Goal: Task Accomplishment & Management: Complete application form

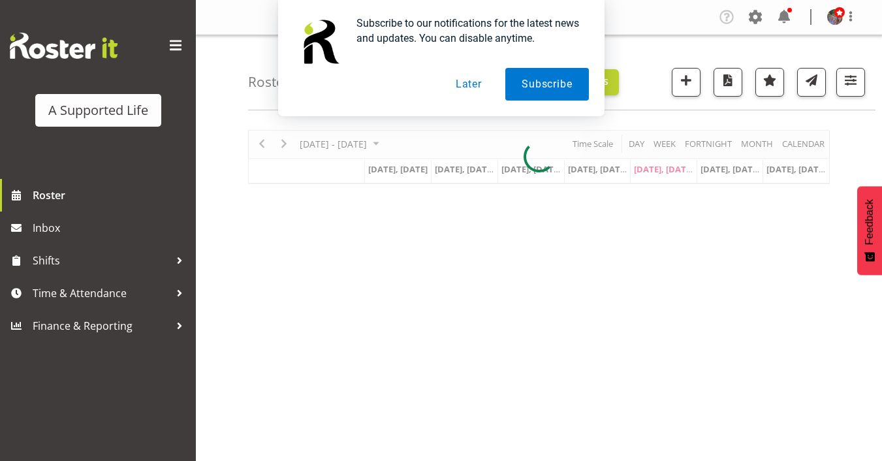
click at [469, 88] on button "Later" at bounding box center [468, 84] width 59 height 33
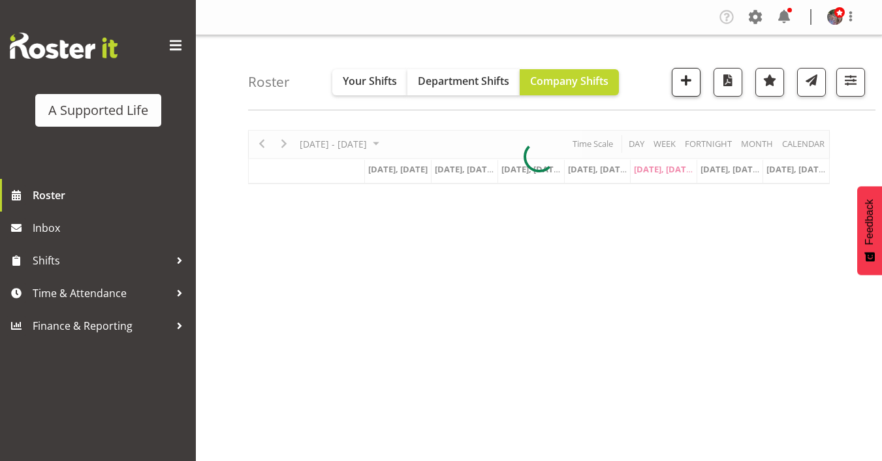
click at [685, 82] on span "button" at bounding box center [685, 80] width 17 height 17
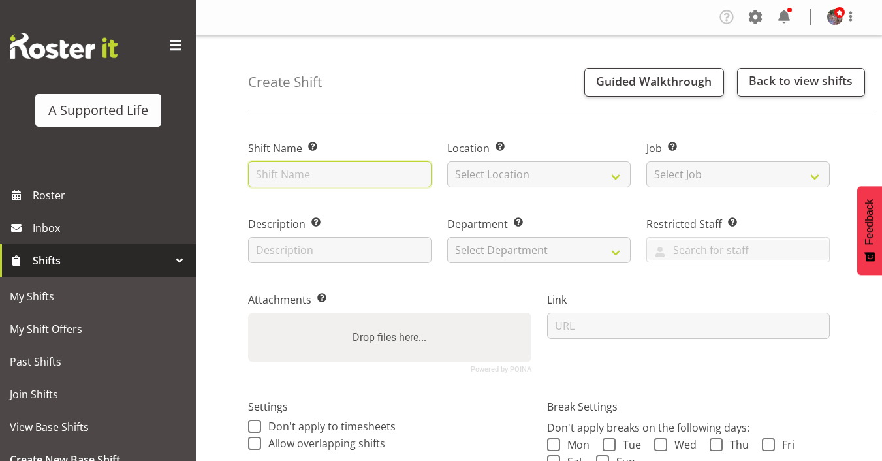
click at [383, 172] on input "text" at bounding box center [339, 174] width 183 height 26
type input "Prof. Supervision"
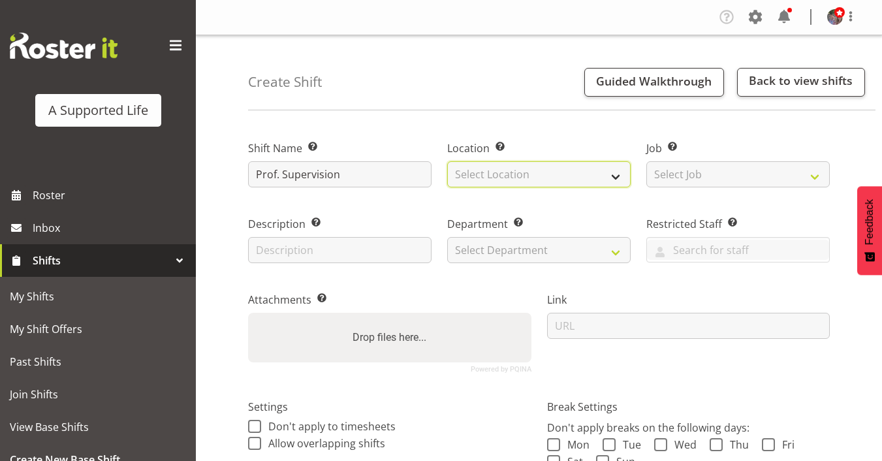
select select "490"
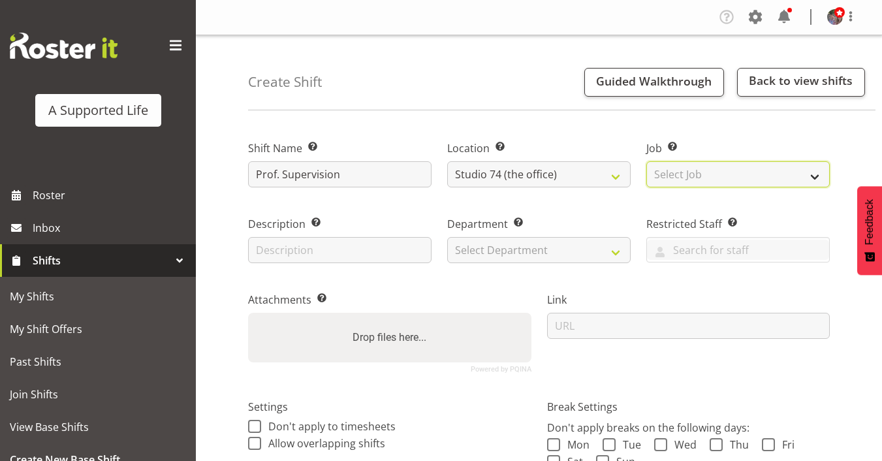
select select "4112"
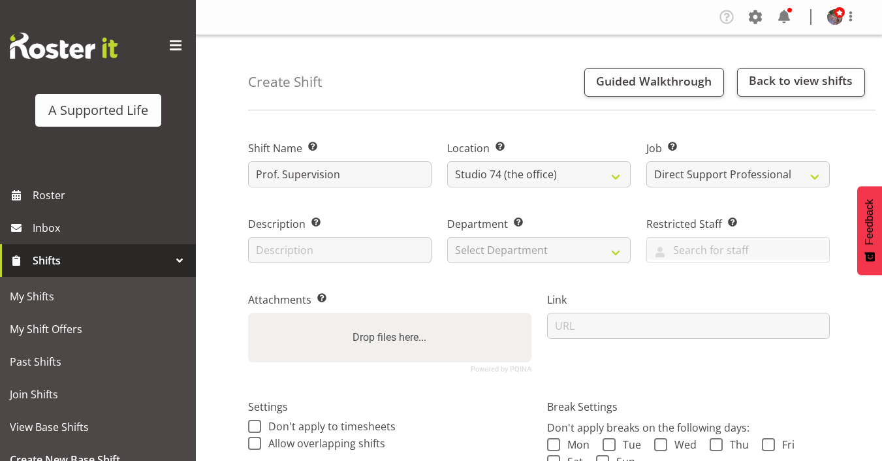
click at [563, 232] on div "Department Set the department that the shift relates to. Select Department Dire…" at bounding box center [538, 239] width 183 height 47
select select "564"
click at [410, 249] on input "text" at bounding box center [339, 250] width 183 height 26
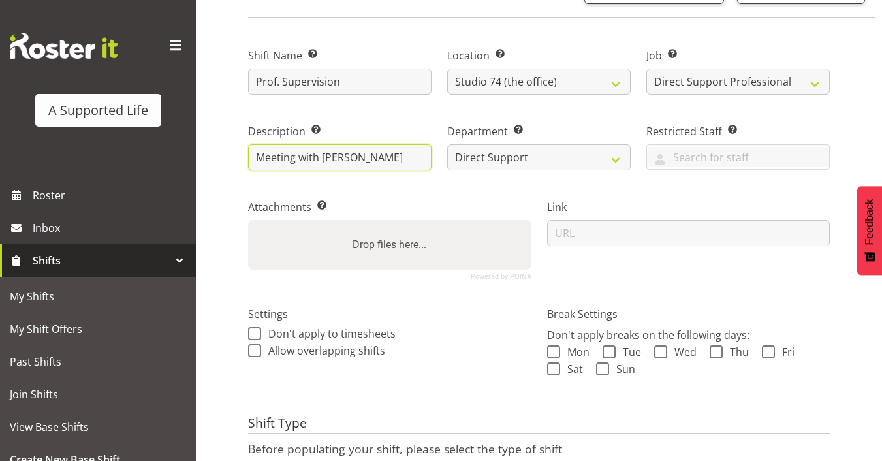
scroll to position [113, 0]
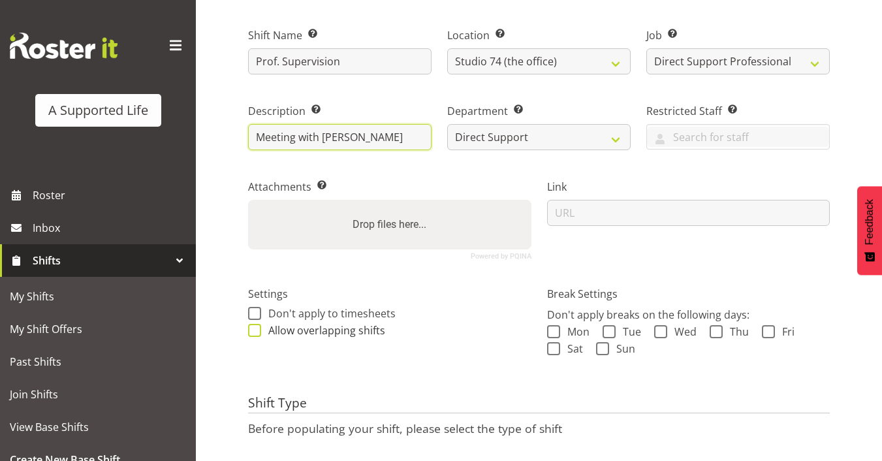
type input "Meeting with [PERSON_NAME]"
click at [372, 332] on span "Allow overlapping shifts" at bounding box center [323, 330] width 124 height 13
click at [256, 332] on input "Allow overlapping shifts" at bounding box center [252, 330] width 8 height 8
checkbox input "true"
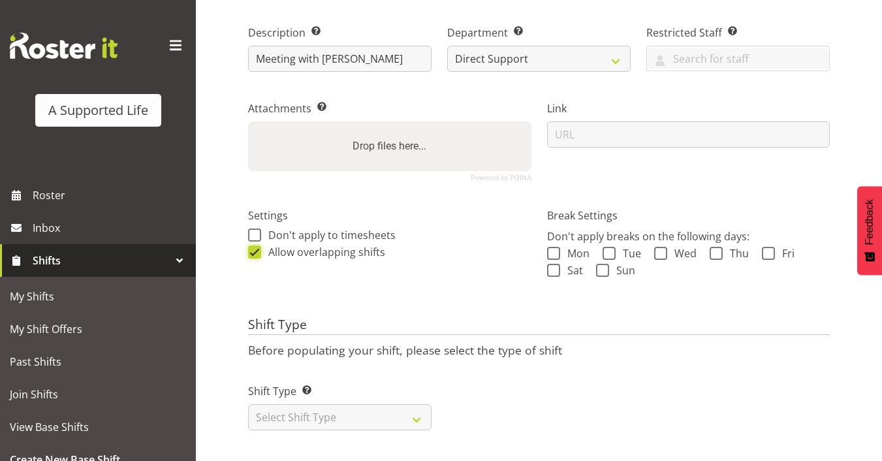
scroll to position [191, 0]
select select "recurring"
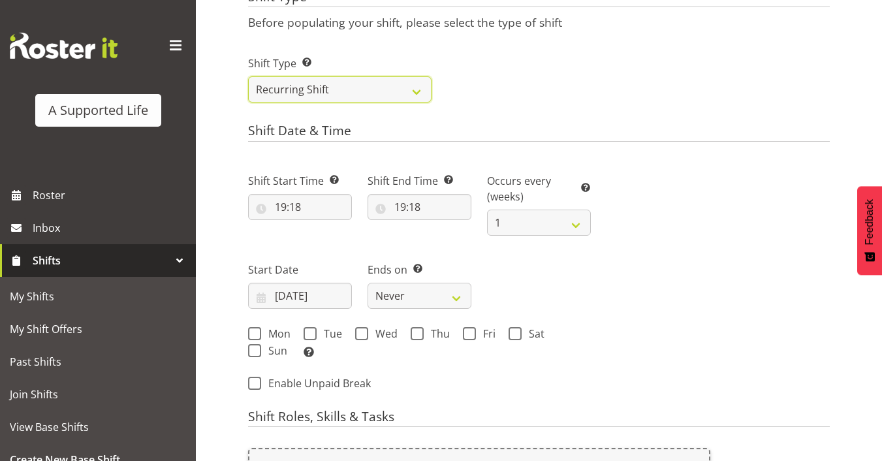
scroll to position [539, 0]
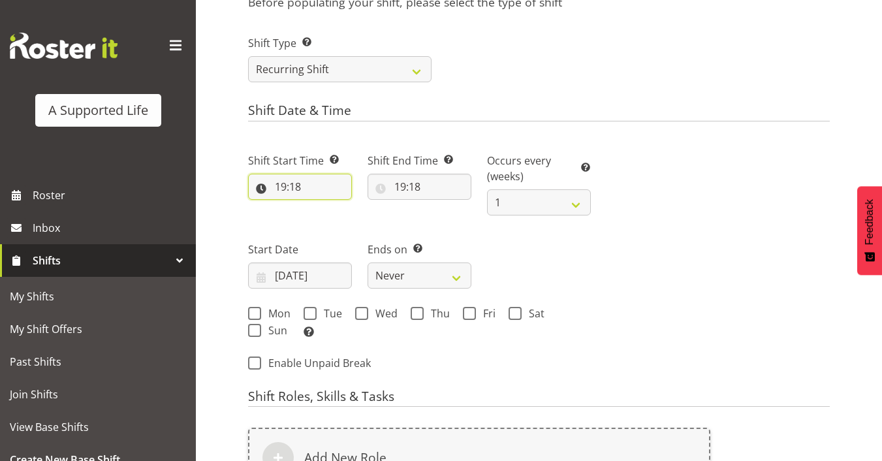
click at [281, 185] on input "19:18" at bounding box center [300, 187] width 104 height 26
select select "14"
type input "14:18"
select select "0"
type input "14:00"
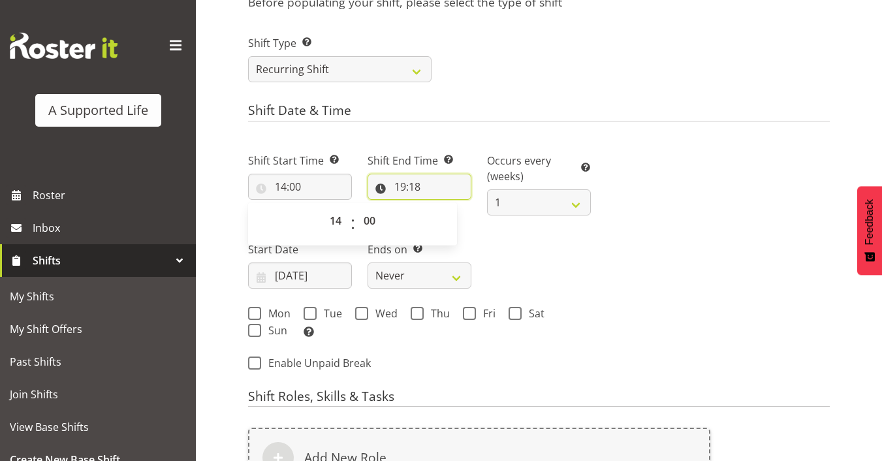
click at [406, 183] on input "19:18" at bounding box center [419, 187] width 104 height 26
select select "15"
type input "15:18"
select select "0"
type input "15:00"
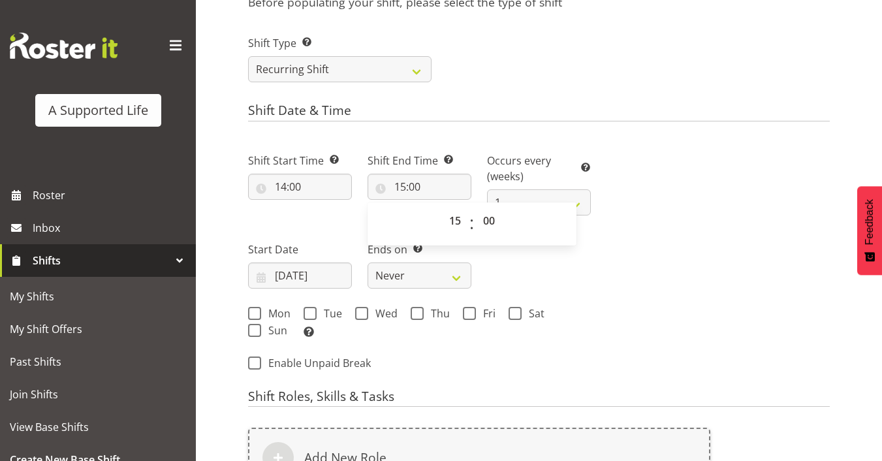
click at [607, 213] on div "Next Shifts" at bounding box center [717, 257] width 239 height 247
select select "4"
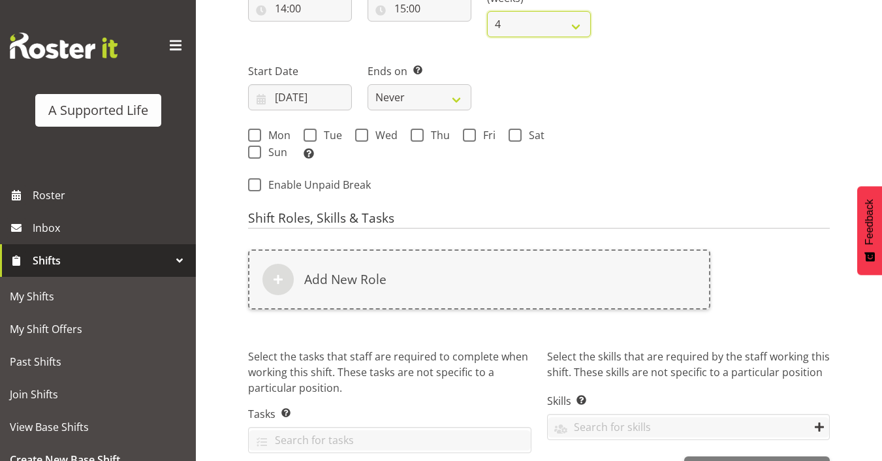
scroll to position [740, 0]
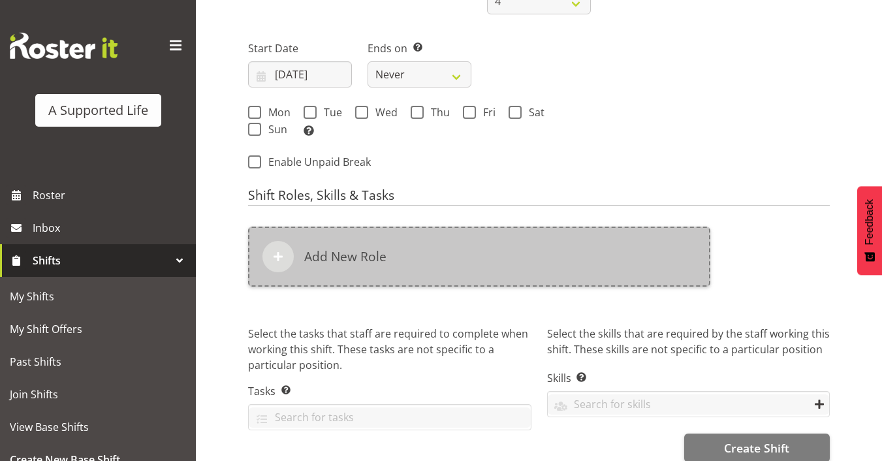
click at [383, 264] on div "Add New Role" at bounding box center [479, 256] width 462 height 60
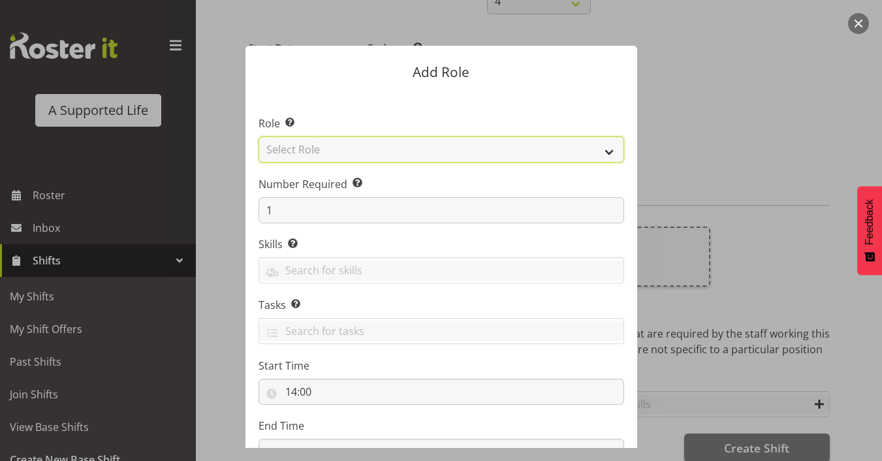
select select "519"
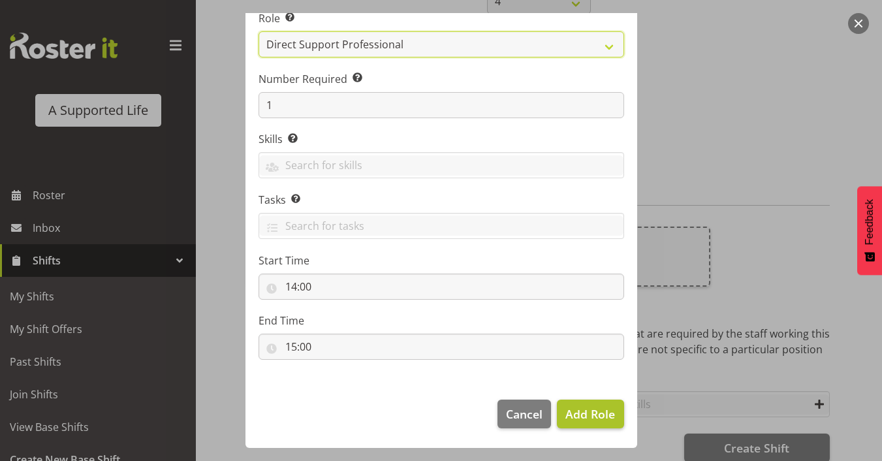
scroll to position [104, 0]
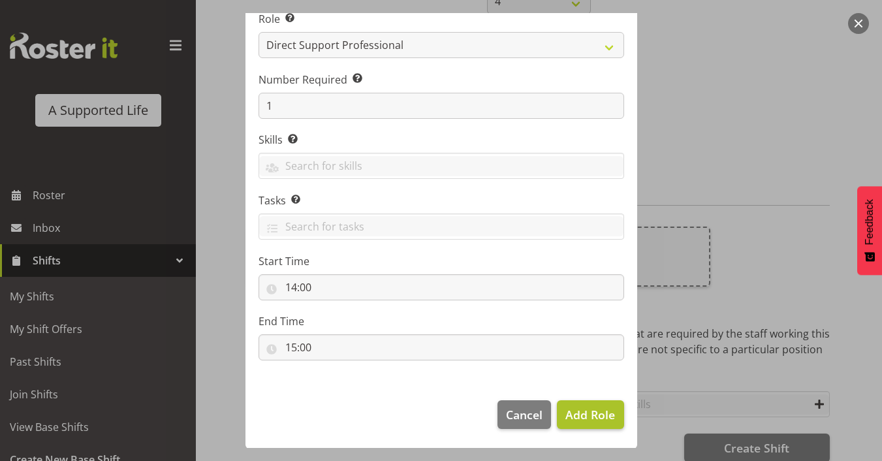
click at [571, 416] on span "Add Role" at bounding box center [590, 415] width 50 height 16
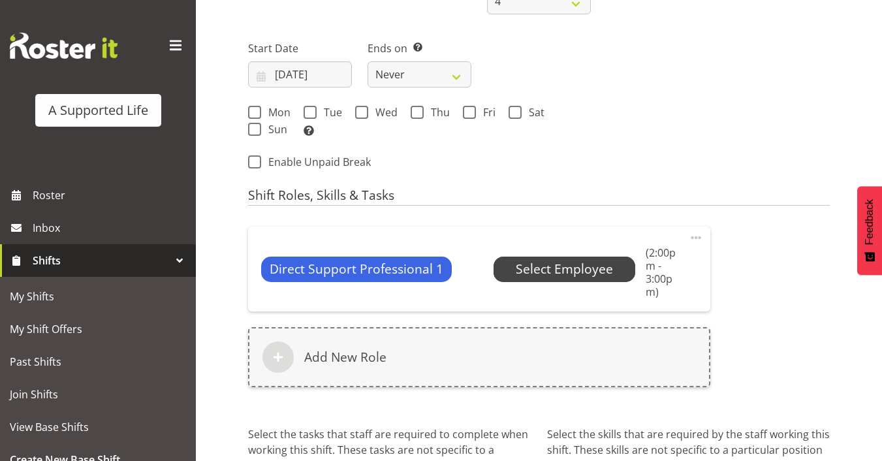
click at [555, 260] on span "Select Employee" at bounding box center [564, 269] width 97 height 19
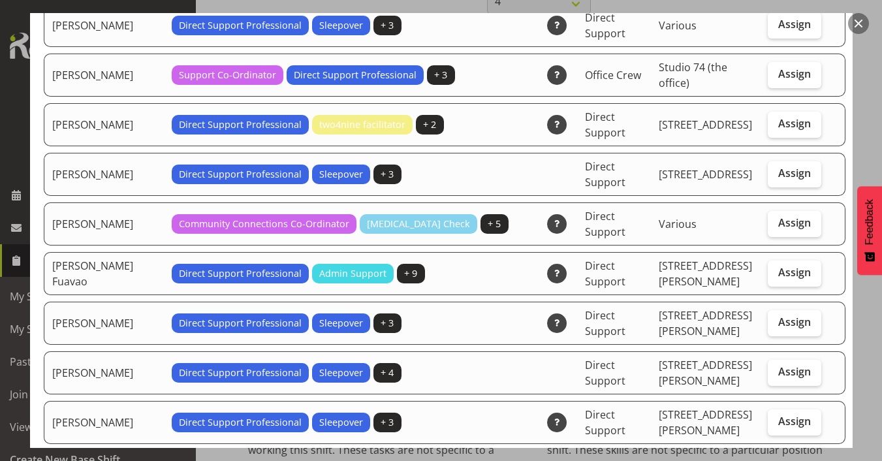
scroll to position [1296, 0]
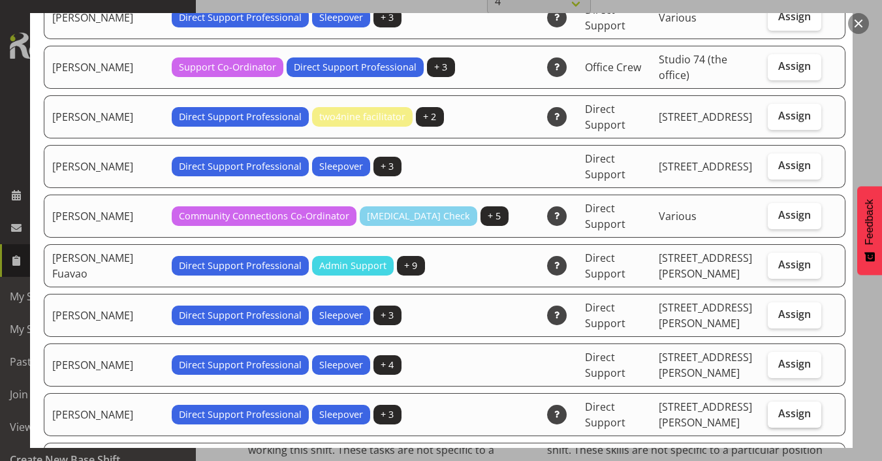
click at [792, 407] on span "Assign" at bounding box center [794, 413] width 33 height 13
click at [776, 409] on input "Assign" at bounding box center [771, 413] width 8 height 8
checkbox input "true"
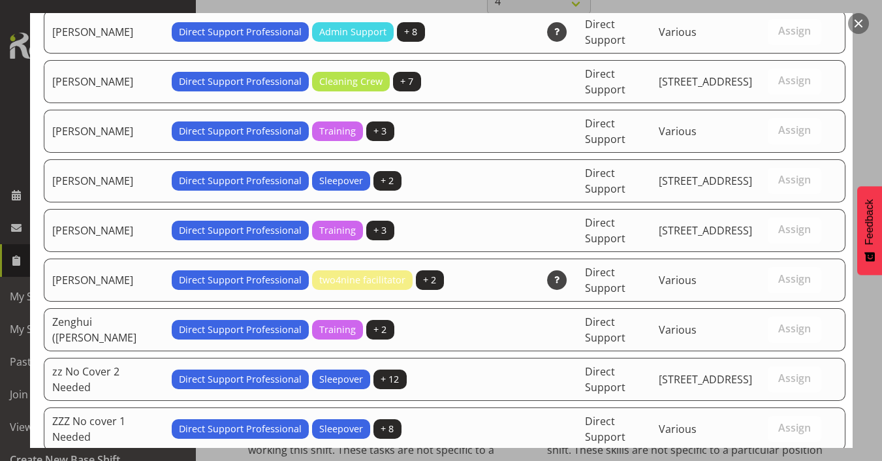
scroll to position [4106, 0]
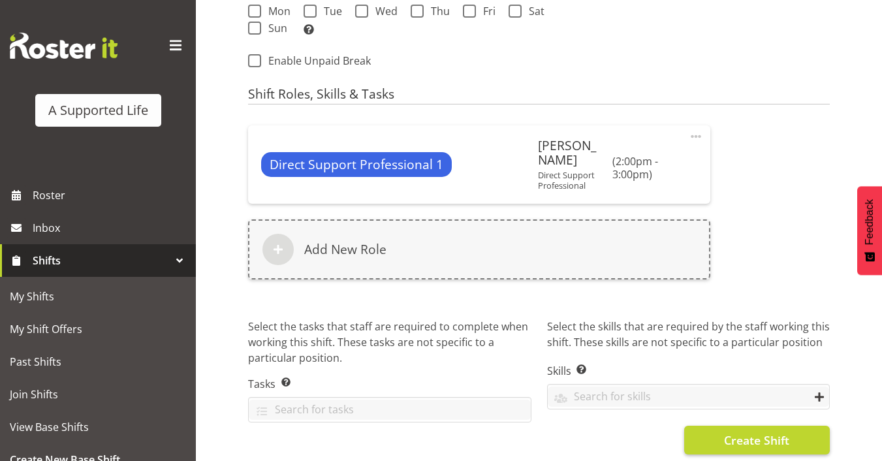
scroll to position [841, 0]
click at [752, 432] on span "Create Shift" at bounding box center [756, 440] width 65 height 17
